Goal: Task Accomplishment & Management: Use online tool/utility

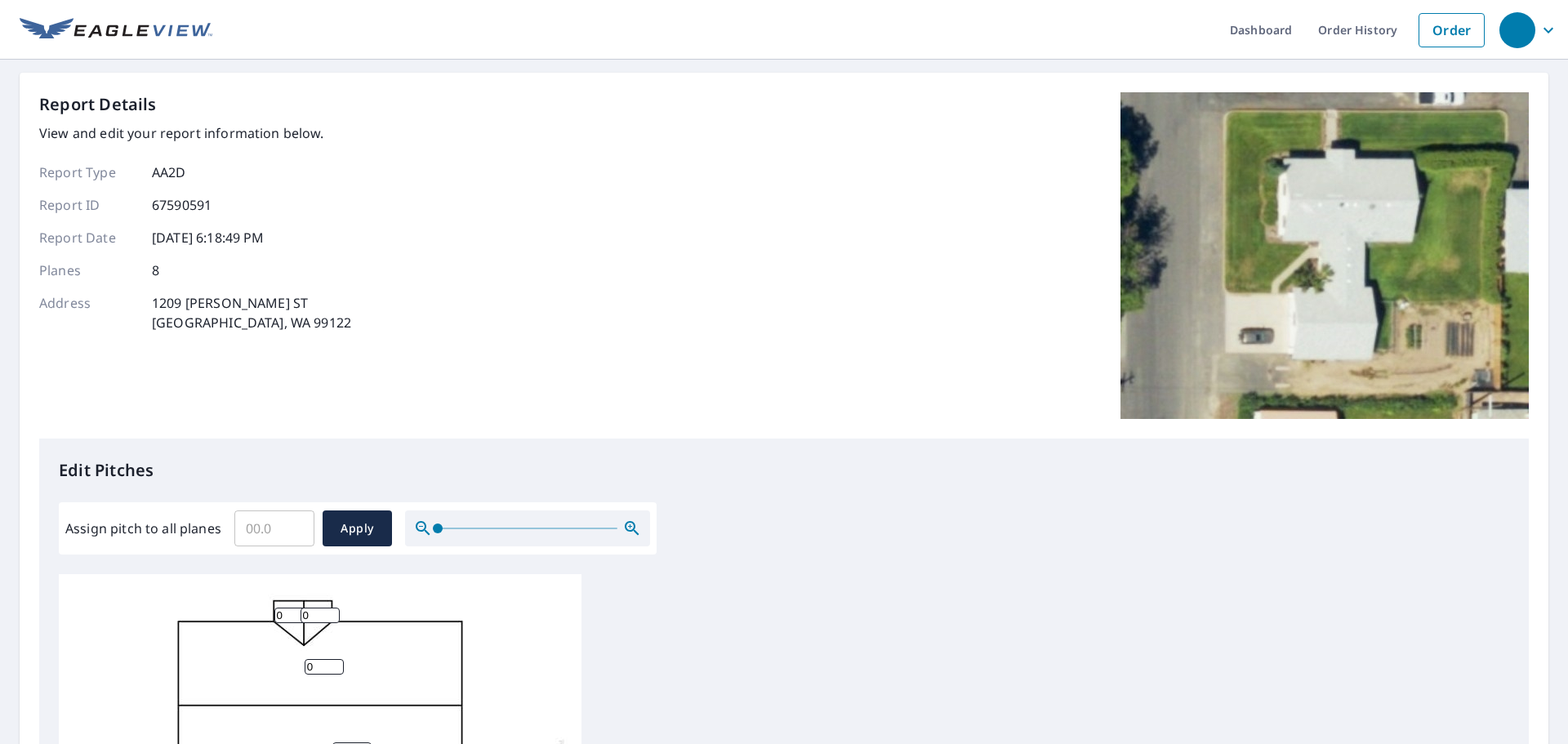
click at [278, 522] on input "Assign pitch to all planes" at bounding box center [274, 528] width 80 height 46
click at [294, 522] on input "0.1" at bounding box center [274, 528] width 80 height 46
click at [294, 522] on input "0.2" at bounding box center [274, 528] width 80 height 46
click at [294, 522] on input "0.3" at bounding box center [274, 528] width 80 height 46
drag, startPoint x: 275, startPoint y: 527, endPoint x: 213, endPoint y: 527, distance: 62.0
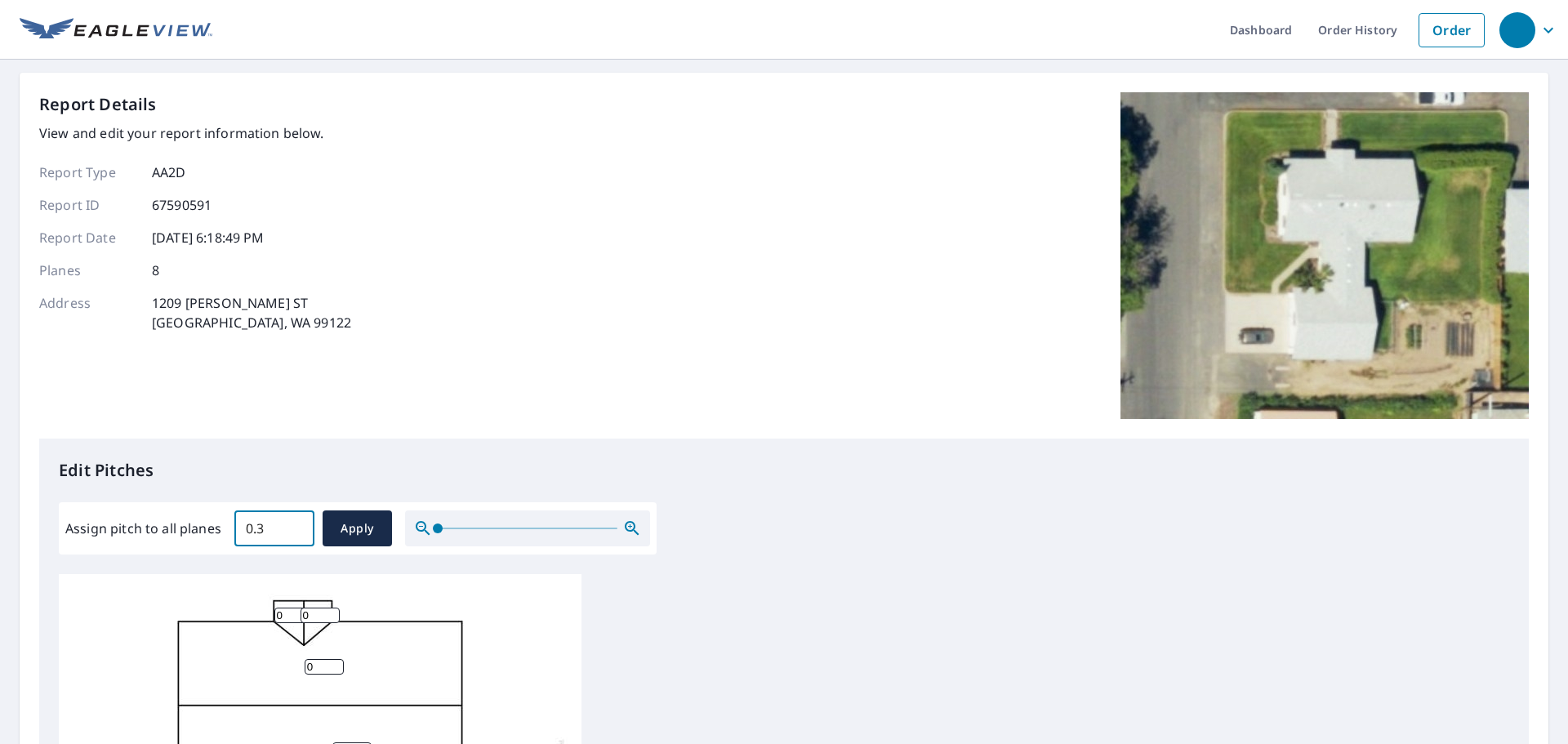
click at [214, 527] on div "Assign pitch to all planes 0.3 ​ Apply" at bounding box center [358, 527] width 585 height 36
type input "4"
click at [345, 529] on span "Apply" at bounding box center [358, 528] width 43 height 20
type input "4"
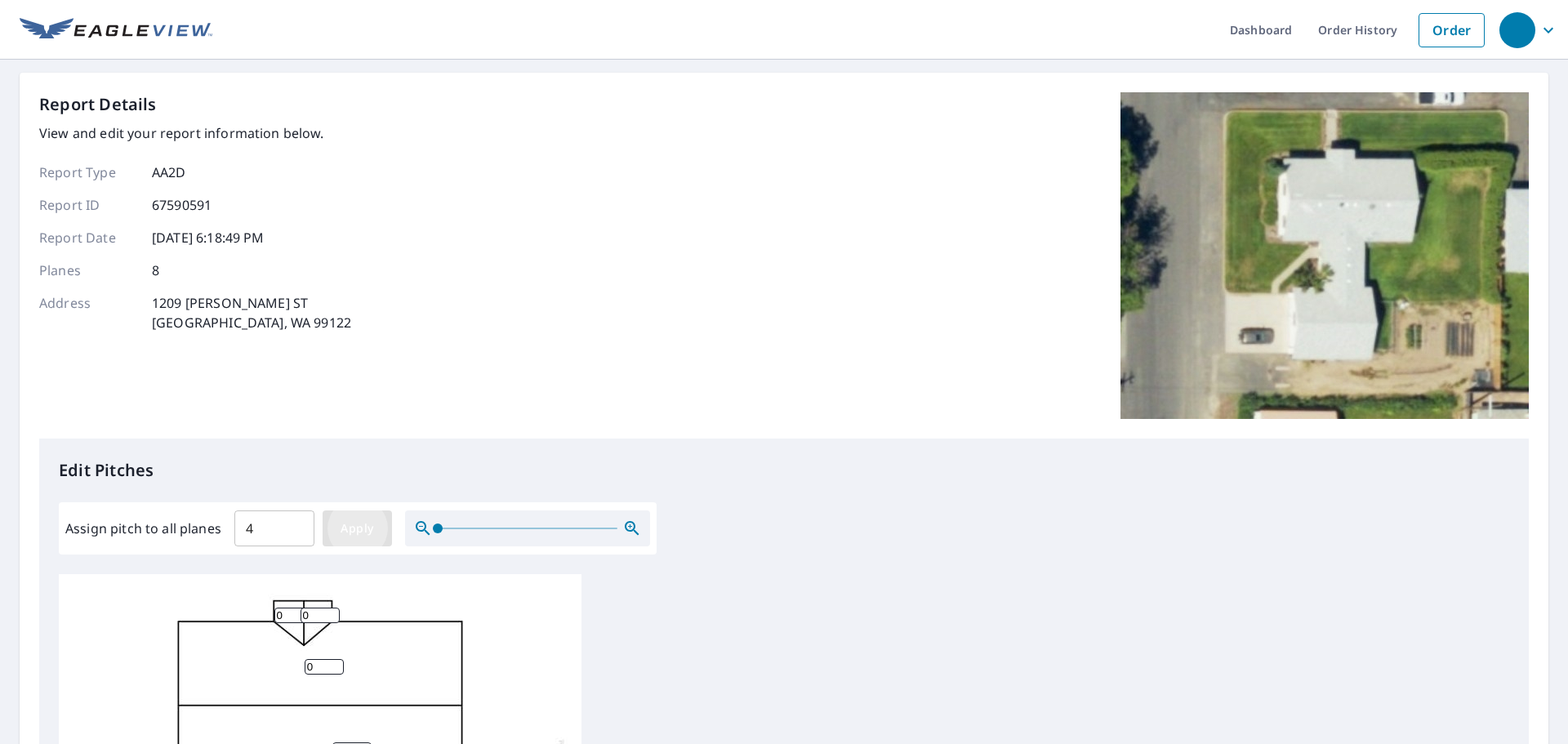
type input "4"
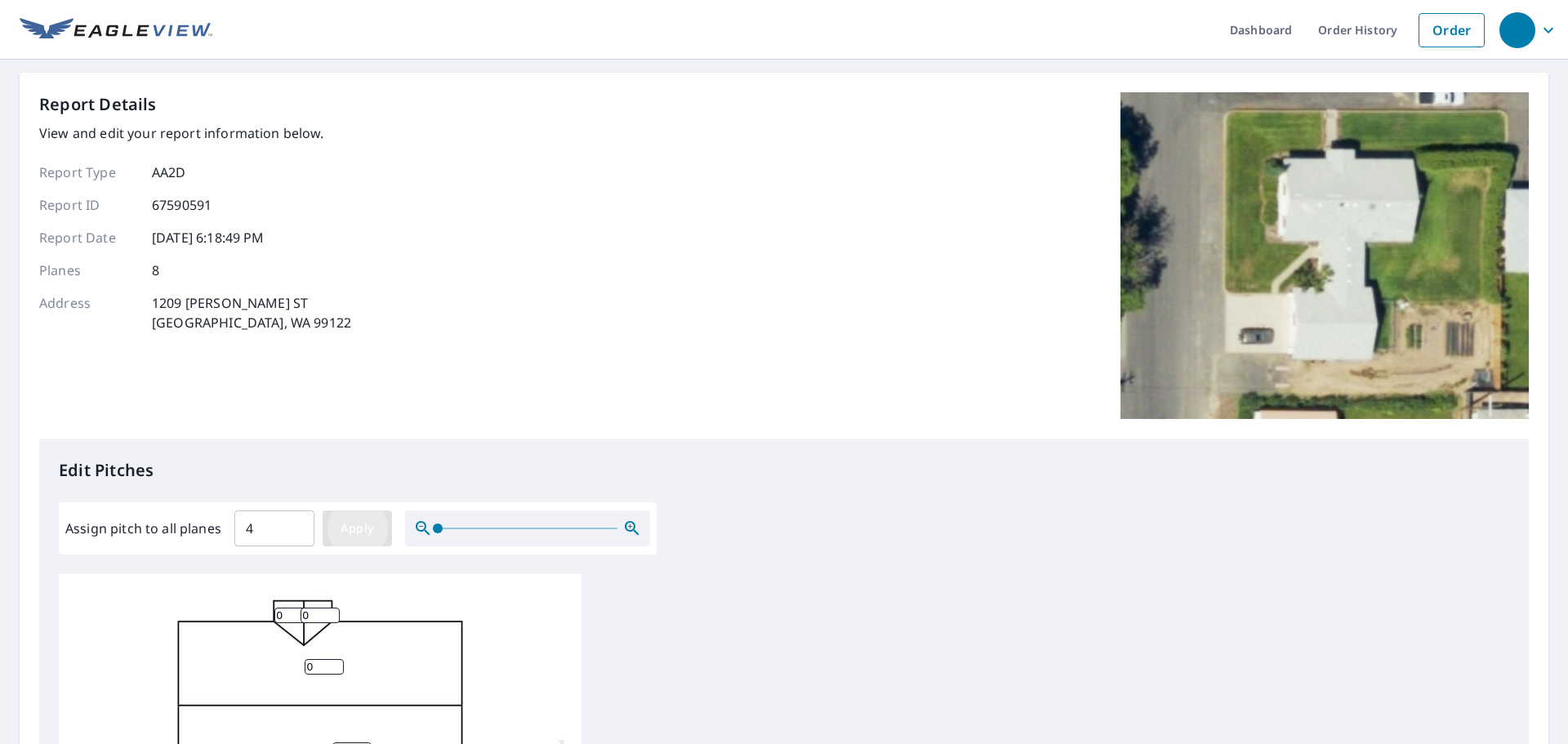
type input "4"
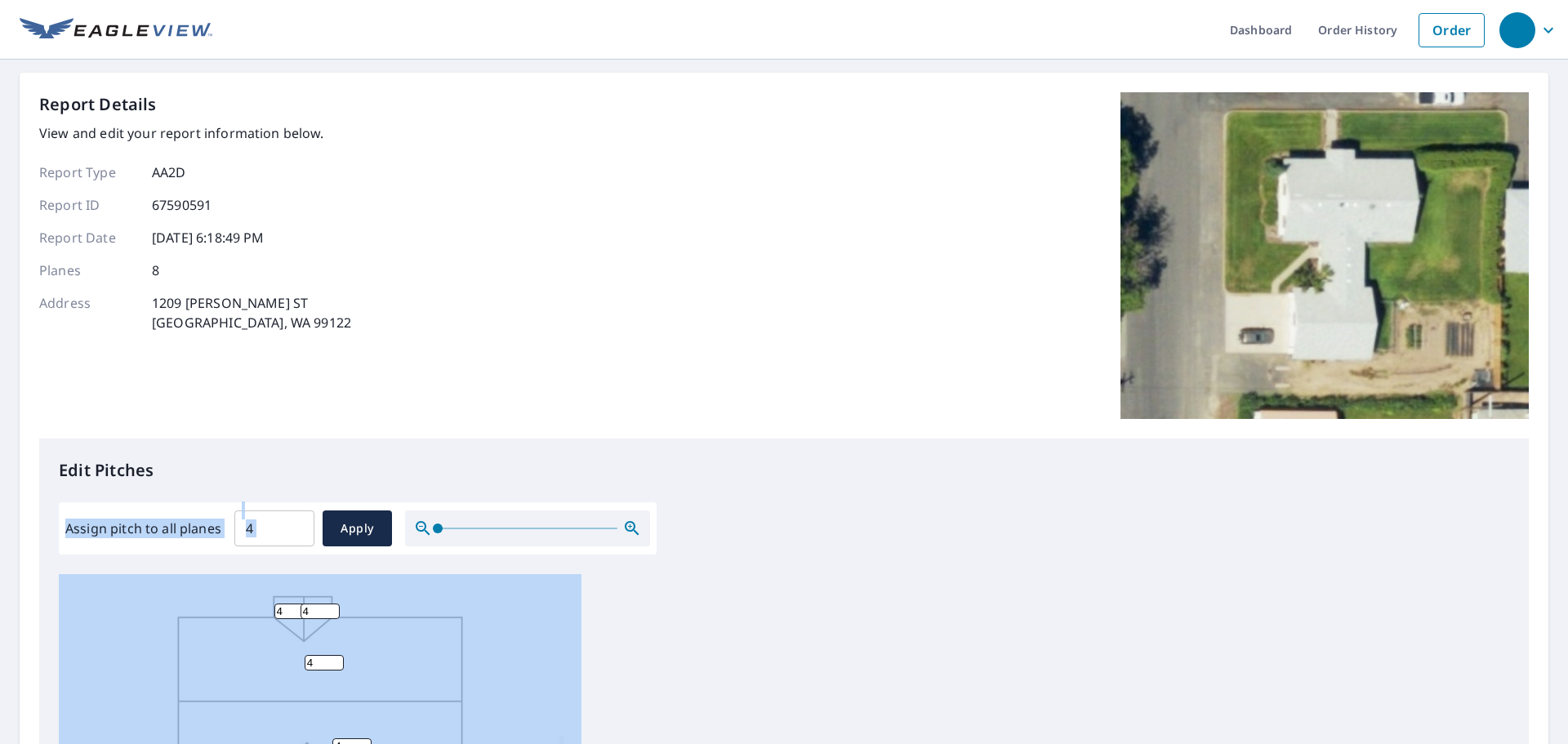
drag, startPoint x: 706, startPoint y: 672, endPoint x: 737, endPoint y: 517, distance: 158.1
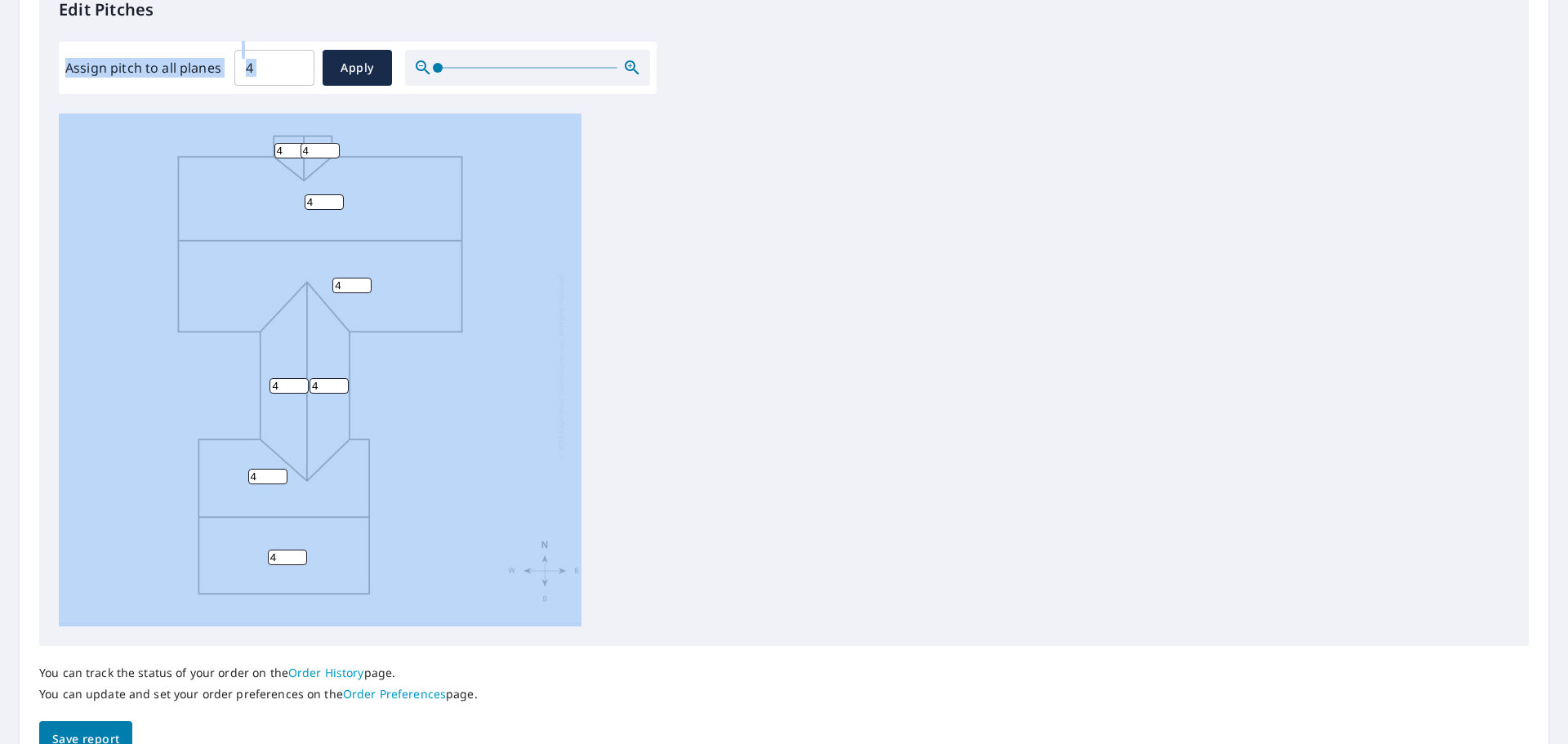
scroll to position [548, 0]
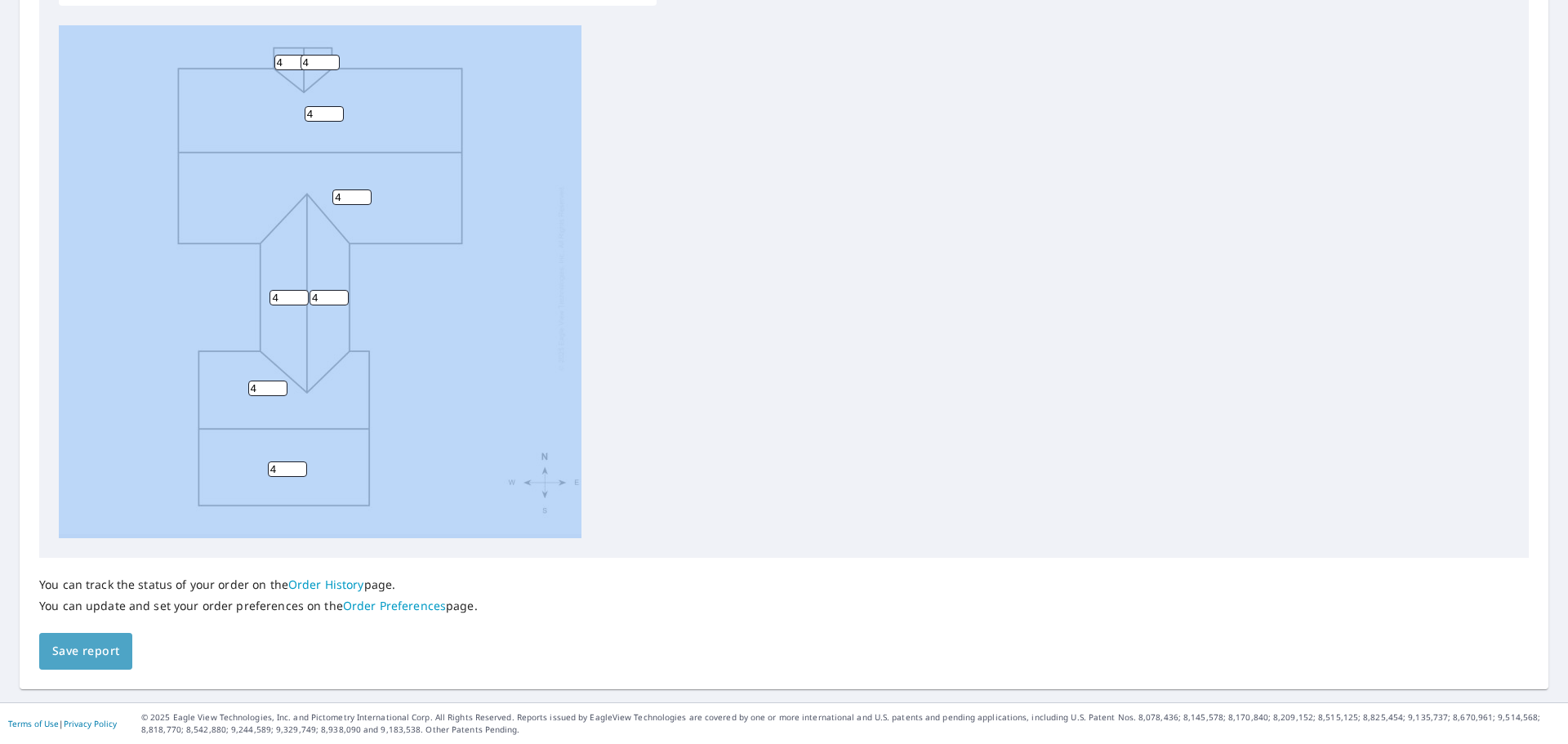
click at [70, 649] on span "Save report" at bounding box center [86, 651] width 67 height 20
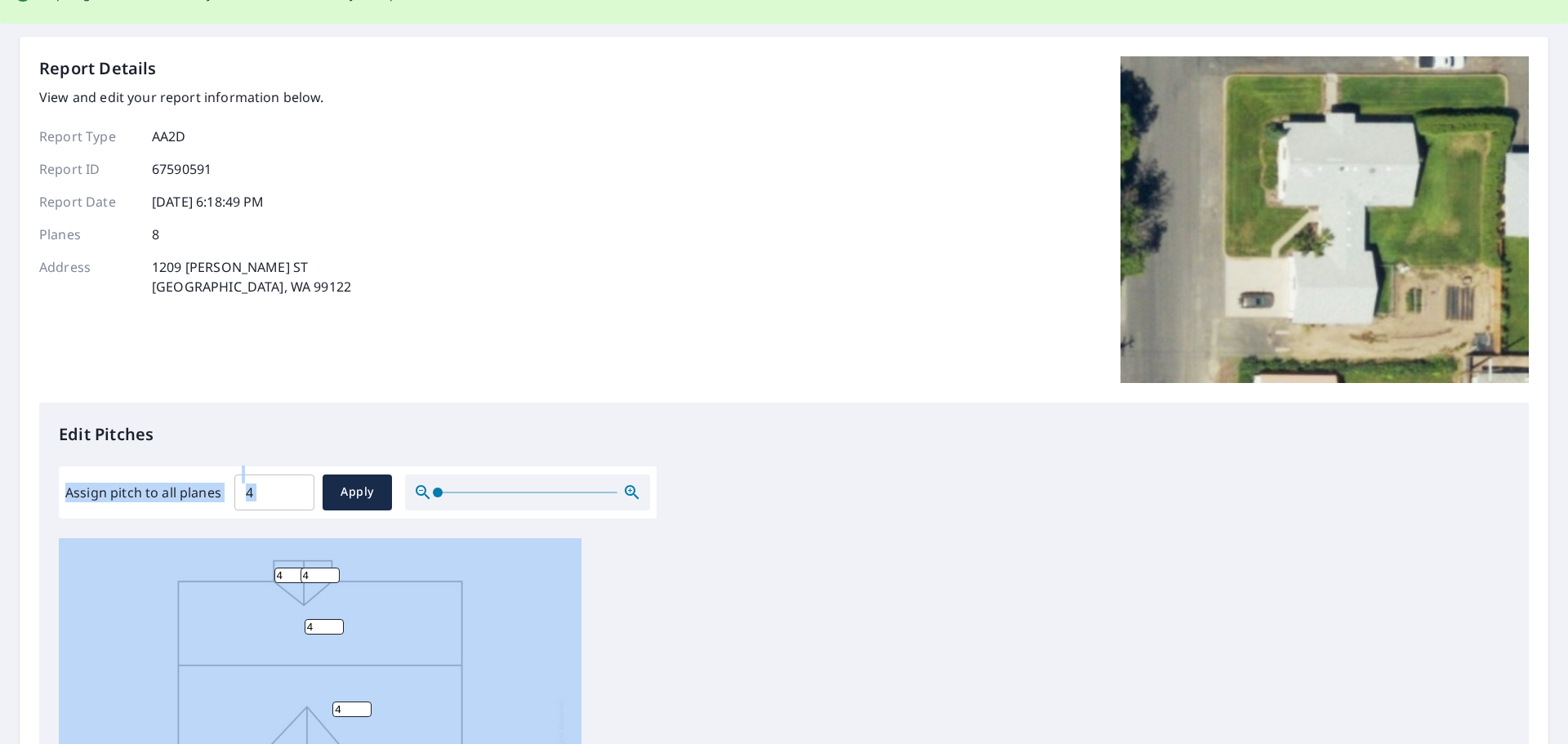
scroll to position [0, 0]
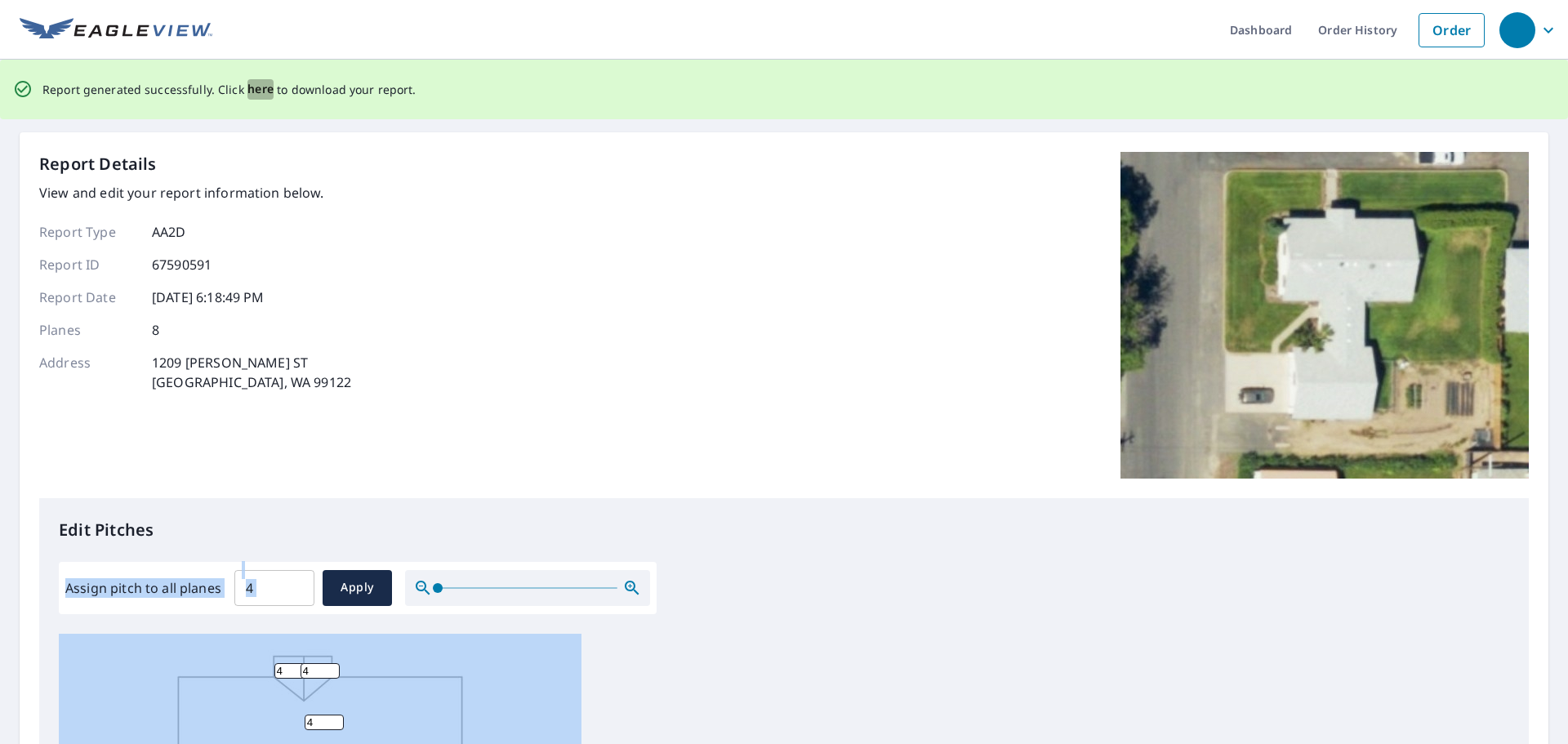
click at [255, 90] on span "here" at bounding box center [261, 89] width 27 height 20
